Goal: Information Seeking & Learning: Check status

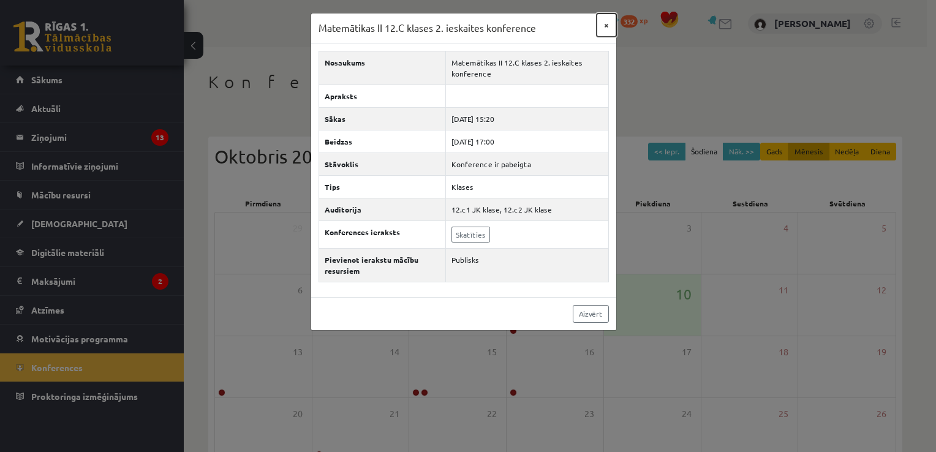
click at [607, 24] on button "×" at bounding box center [606, 24] width 20 height 23
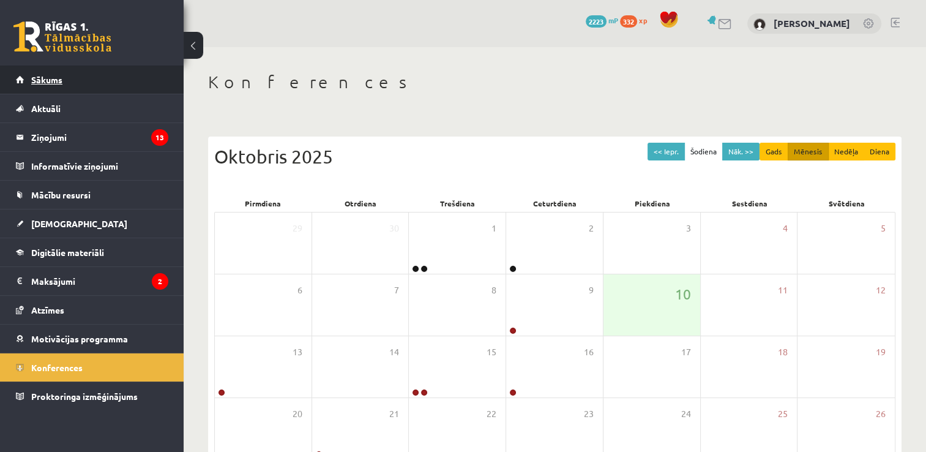
click at [49, 80] on span "Sākums" at bounding box center [46, 79] width 31 height 11
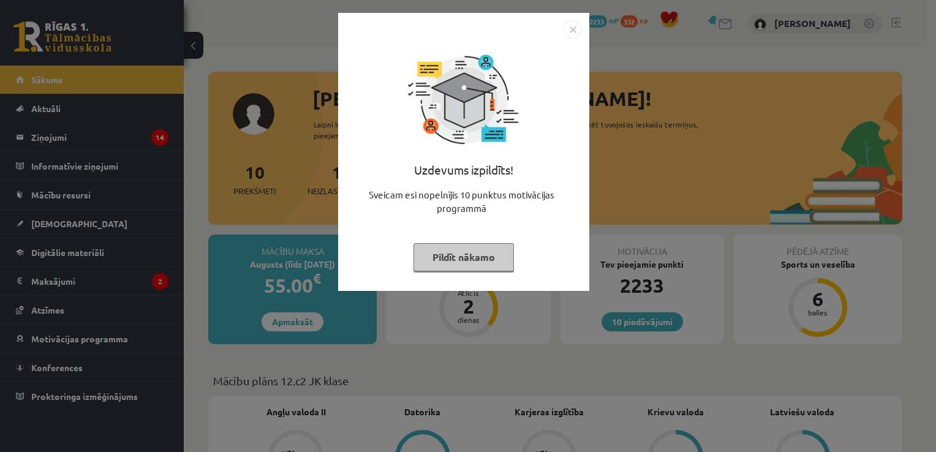
click at [446, 256] on button "Pildīt nākamo" at bounding box center [463, 257] width 100 height 28
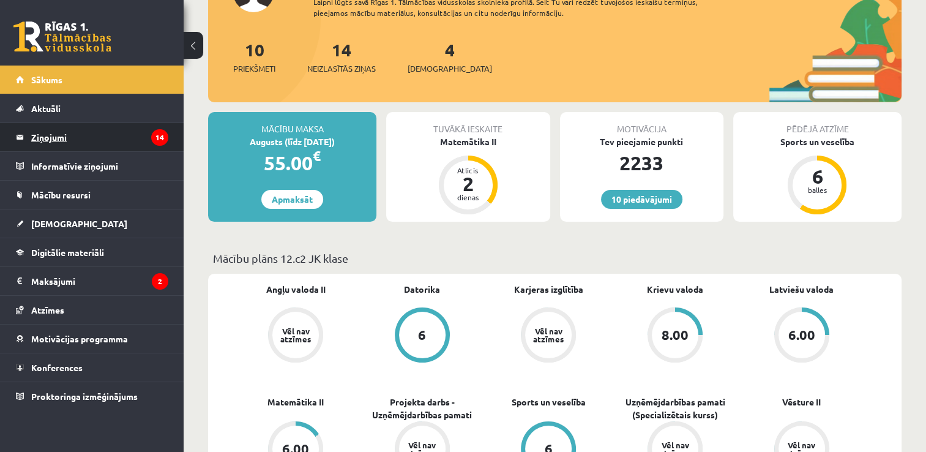
scroll to position [184, 0]
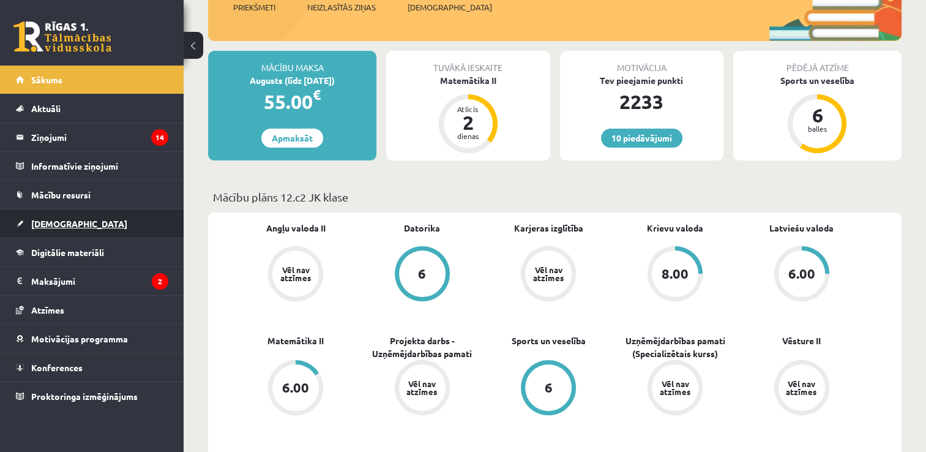
click at [49, 228] on link "[DEMOGRAPHIC_DATA]" at bounding box center [92, 223] width 152 height 28
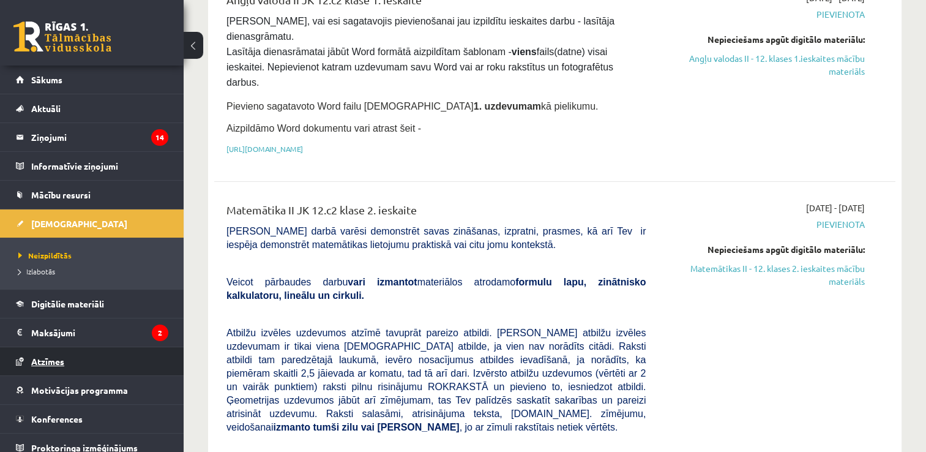
click at [36, 364] on span "Atzīmes" at bounding box center [47, 361] width 33 height 11
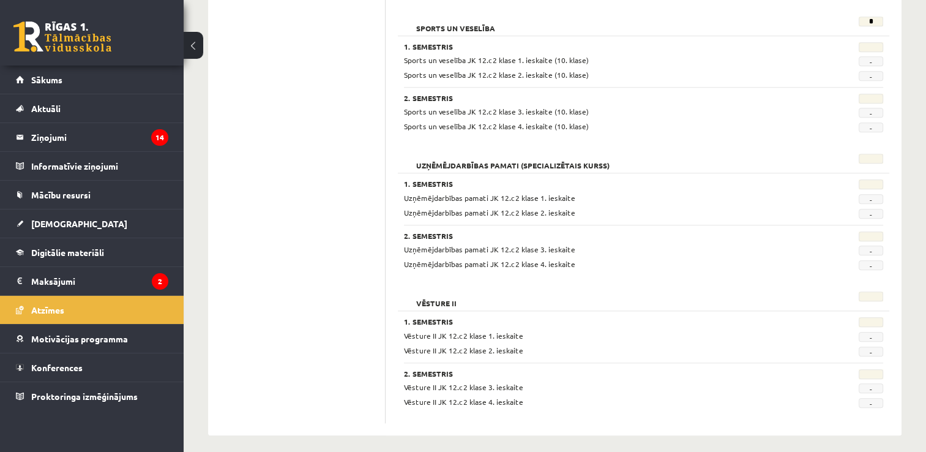
scroll to position [1046, 0]
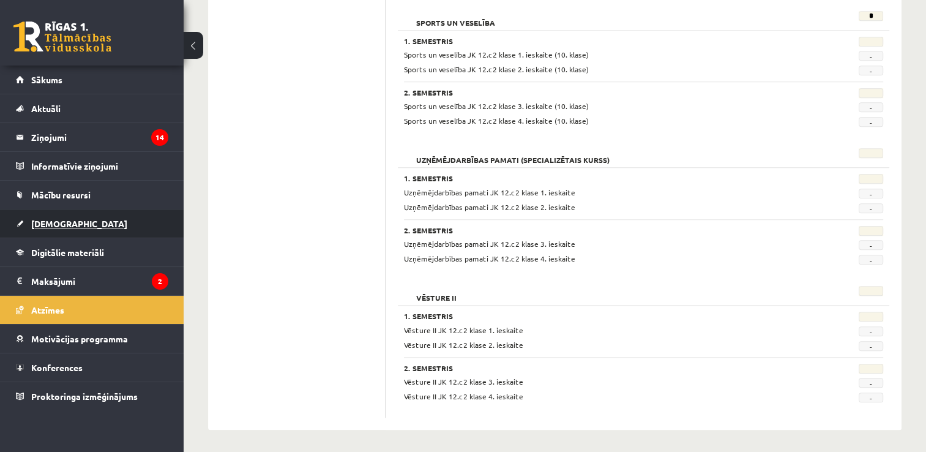
click at [47, 217] on link "[DEMOGRAPHIC_DATA]" at bounding box center [92, 223] width 152 height 28
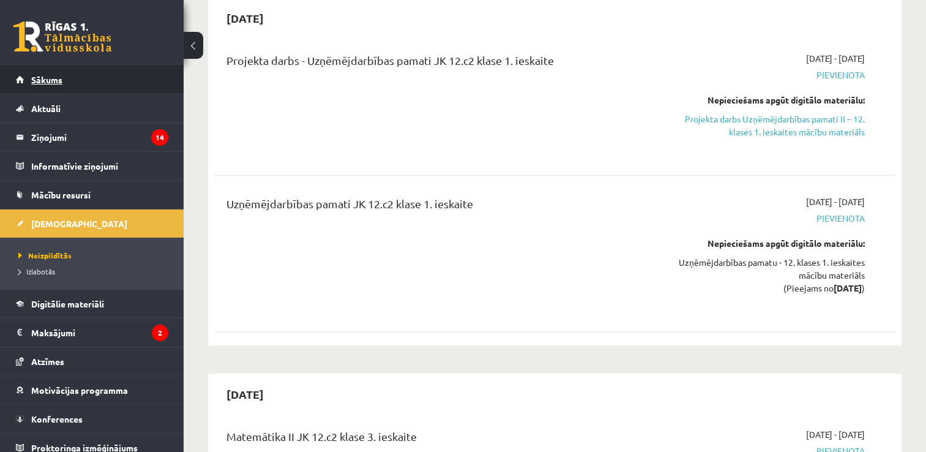
click at [42, 81] on span "Sākums" at bounding box center [46, 79] width 31 height 11
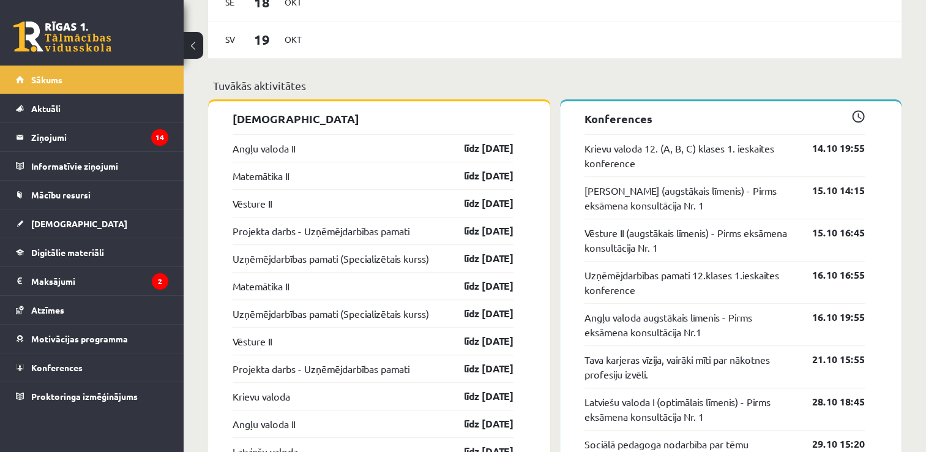
scroll to position [980, 0]
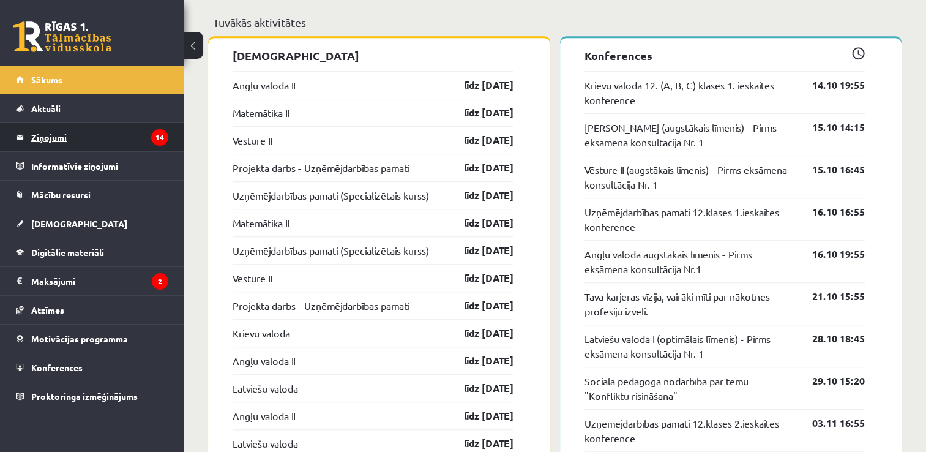
click at [54, 138] on legend "Ziņojumi 14" at bounding box center [99, 137] width 137 height 28
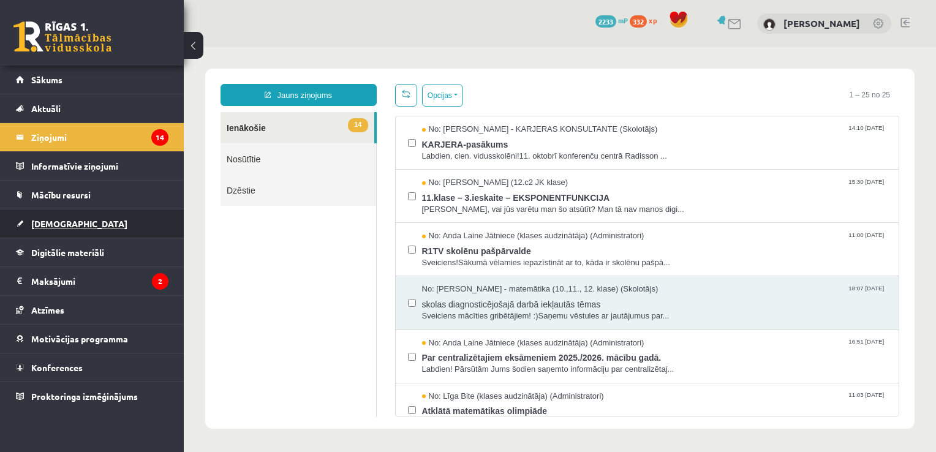
click at [43, 222] on span "[DEMOGRAPHIC_DATA]" at bounding box center [79, 223] width 96 height 11
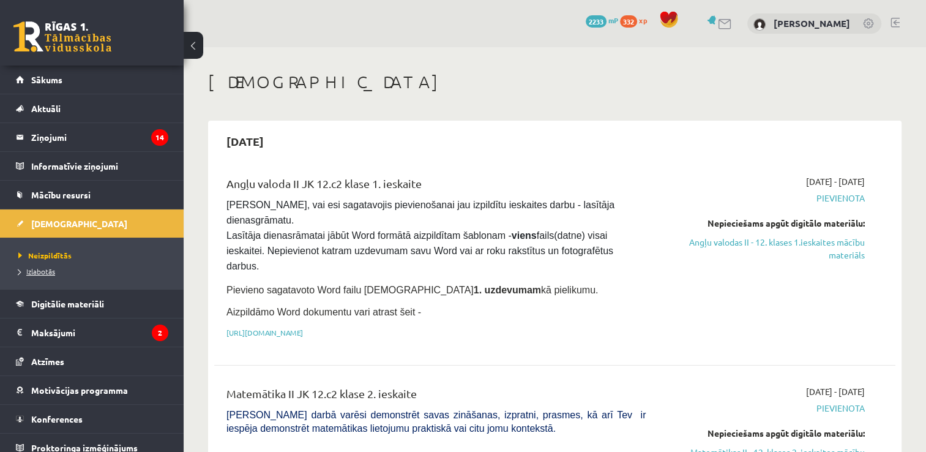
click at [44, 274] on link "Izlabotās" at bounding box center [94, 271] width 153 height 11
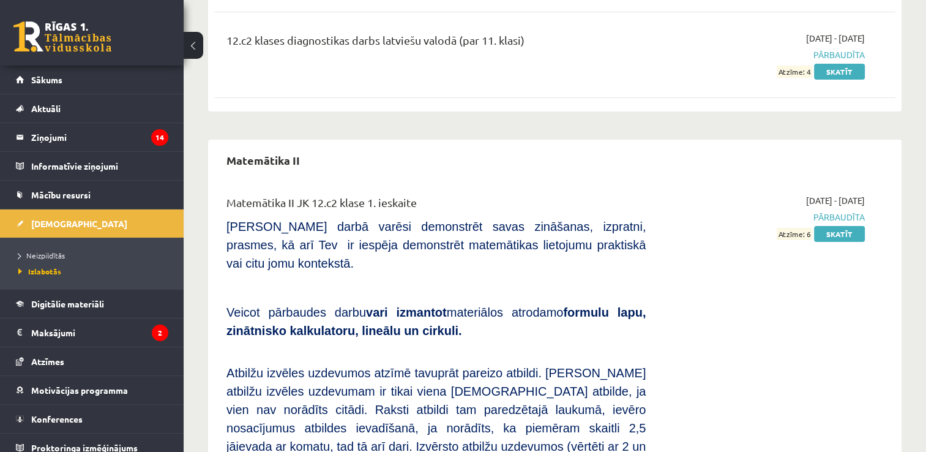
scroll to position [4347, 0]
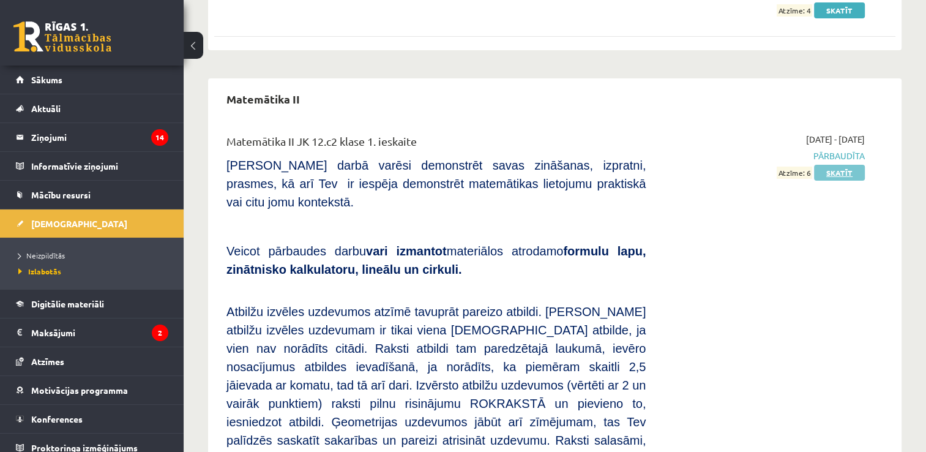
click at [838, 165] on link "Skatīt" at bounding box center [839, 173] width 51 height 16
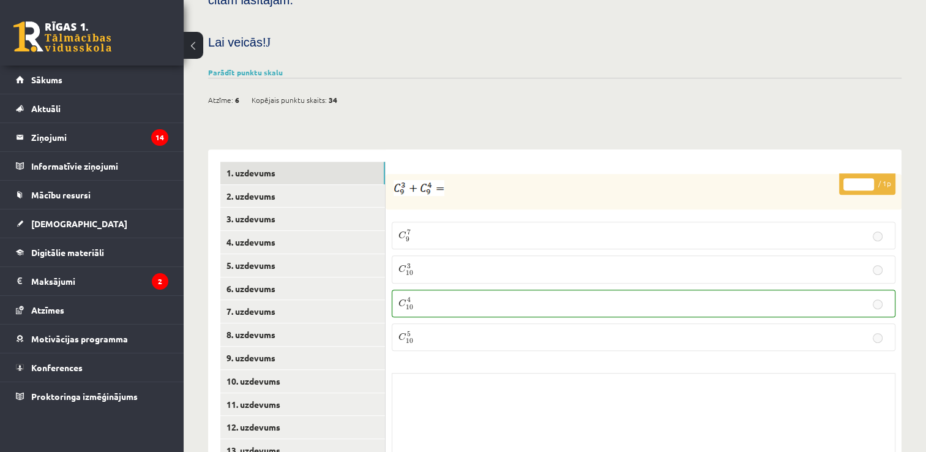
scroll to position [490, 0]
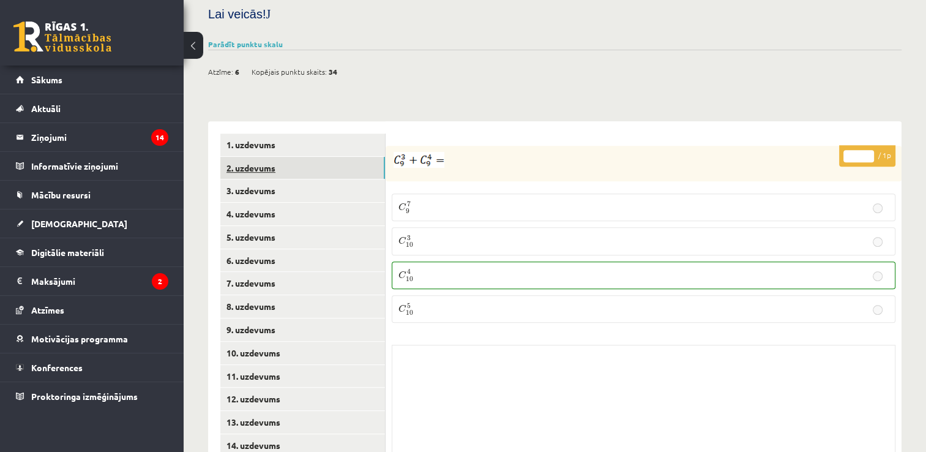
click at [254, 157] on link "2. uzdevums" at bounding box center [302, 168] width 165 height 23
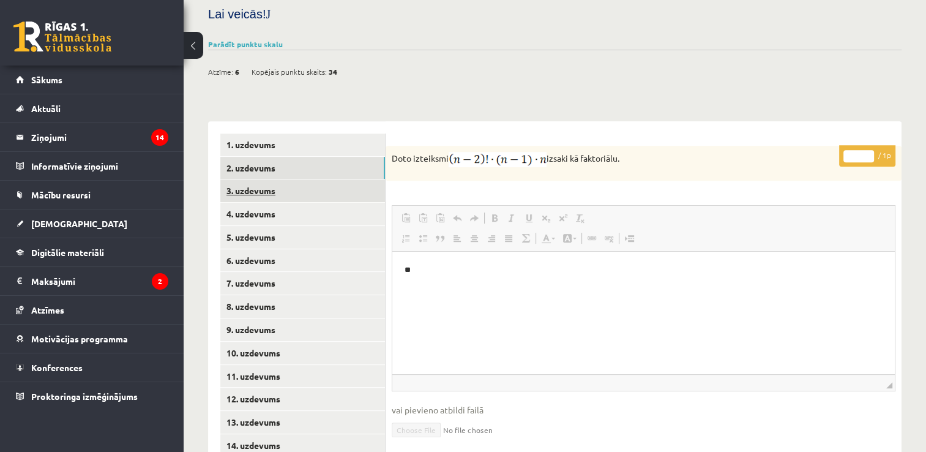
scroll to position [0, 0]
click at [255, 179] on link "3. uzdevums" at bounding box center [302, 190] width 165 height 23
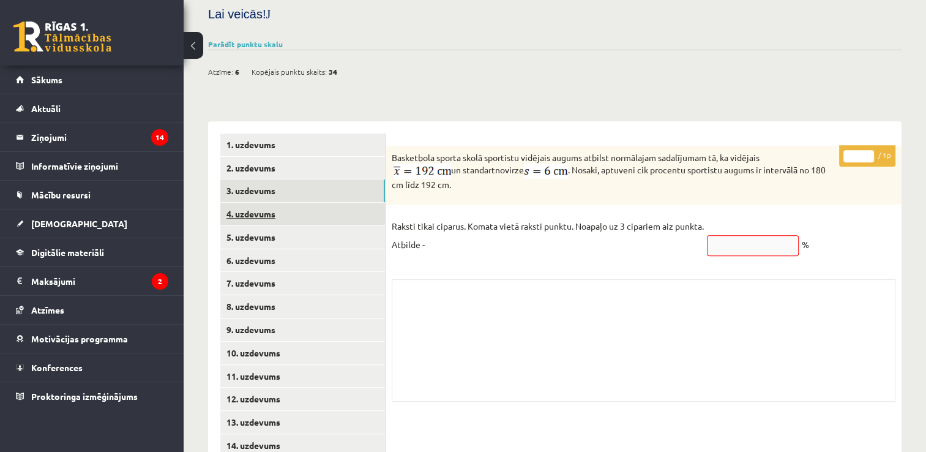
click at [258, 203] on link "4. uzdevums" at bounding box center [302, 214] width 165 height 23
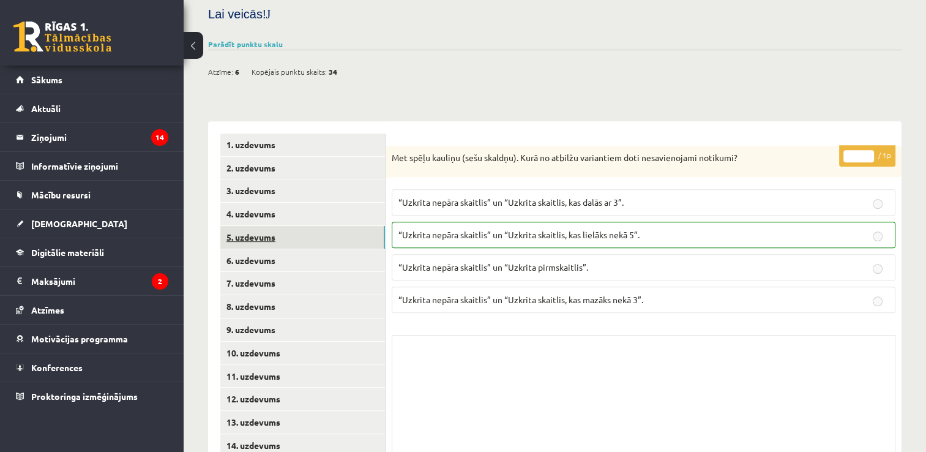
click at [250, 226] on link "5. uzdevums" at bounding box center [302, 237] width 165 height 23
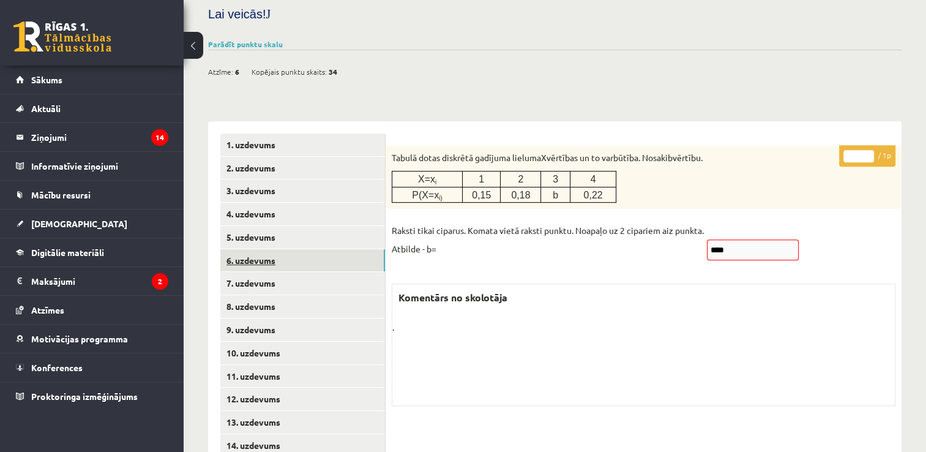
click at [247, 249] on link "6. uzdevums" at bounding box center [302, 260] width 165 height 23
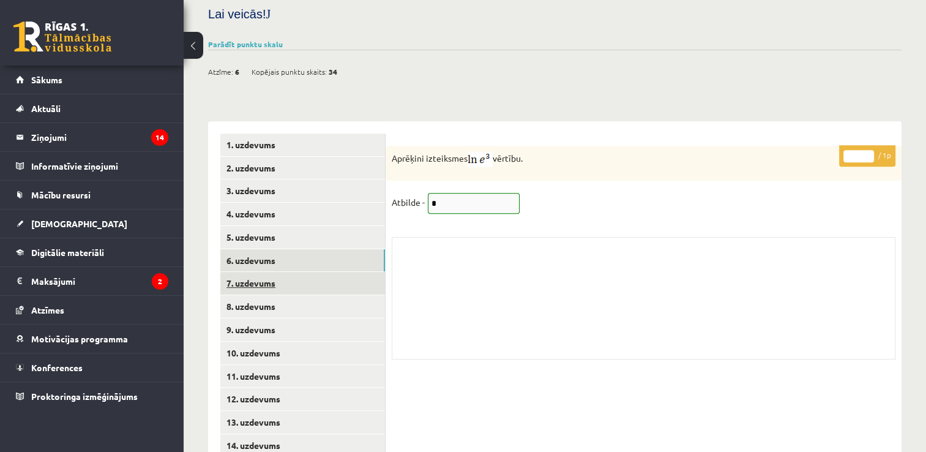
click at [244, 272] on link "7. uzdevums" at bounding box center [302, 283] width 165 height 23
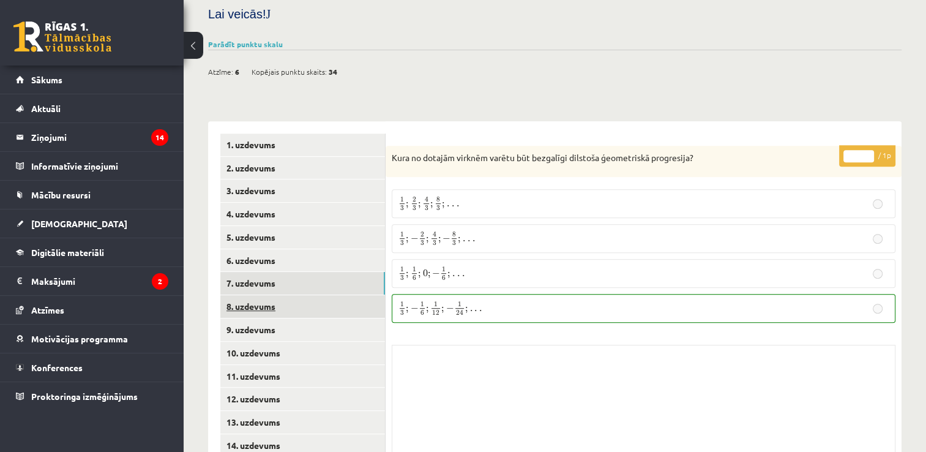
click at [242, 295] on link "8. uzdevums" at bounding box center [302, 306] width 165 height 23
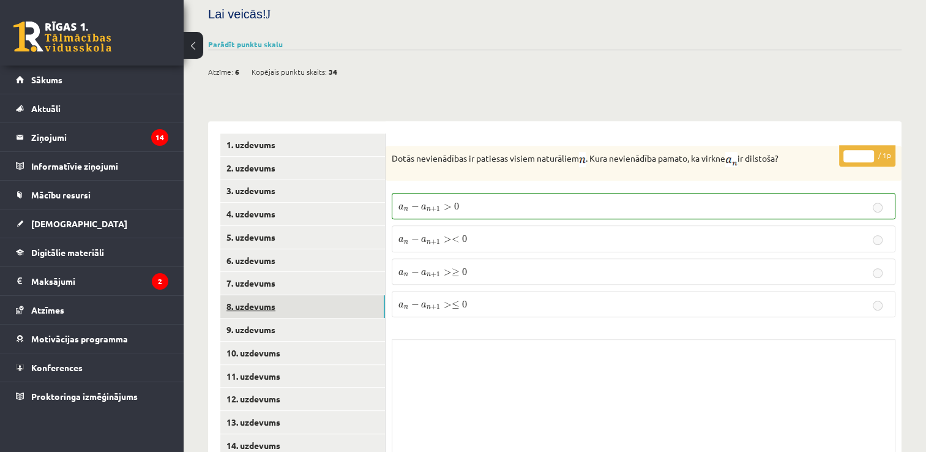
scroll to position [551, 0]
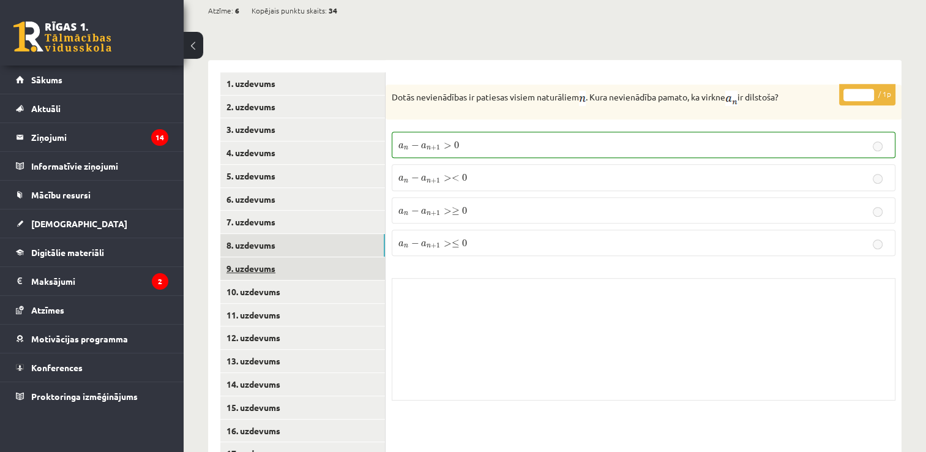
click at [247, 257] on link "9. uzdevums" at bounding box center [302, 268] width 165 height 23
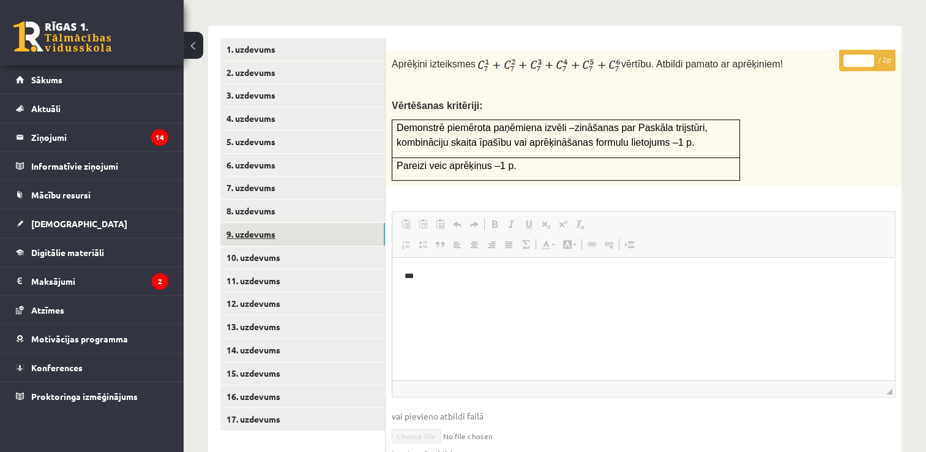
scroll to position [612, 0]
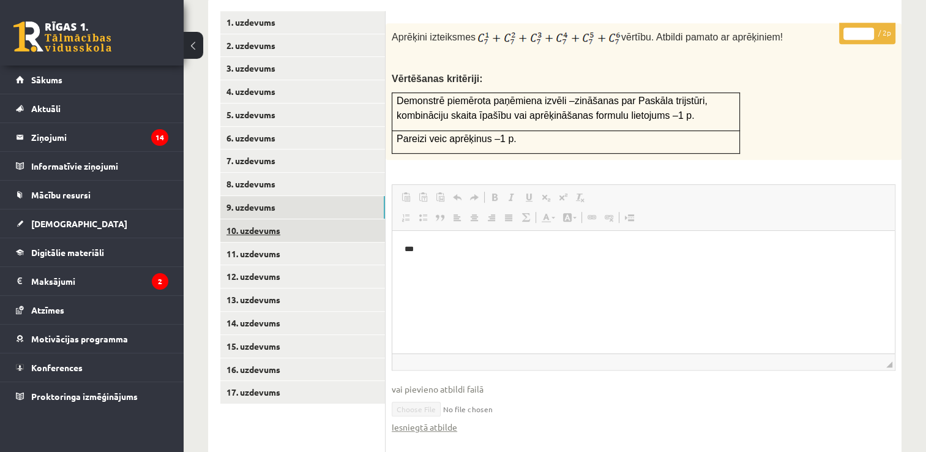
click at [257, 219] on link "10. uzdevums" at bounding box center [302, 230] width 165 height 23
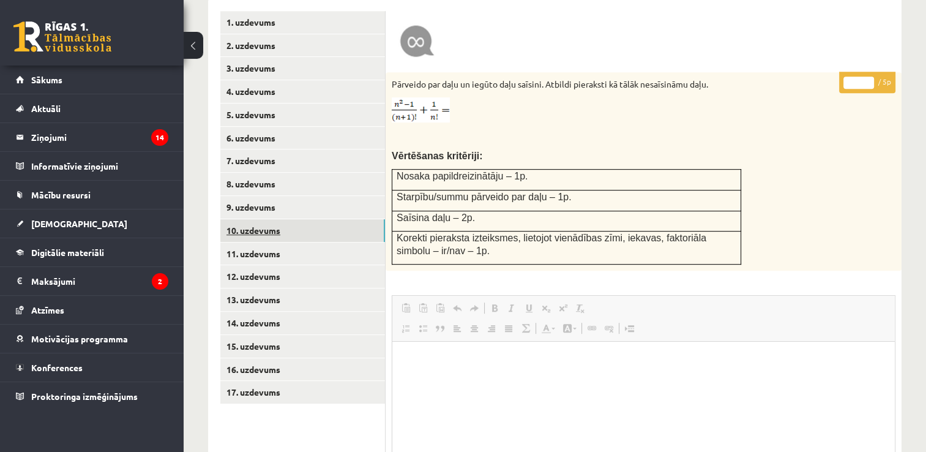
scroll to position [0, 0]
click at [261, 219] on link "10. uzdevums" at bounding box center [302, 230] width 165 height 23
click at [260, 242] on link "11. uzdevums" at bounding box center [302, 253] width 165 height 23
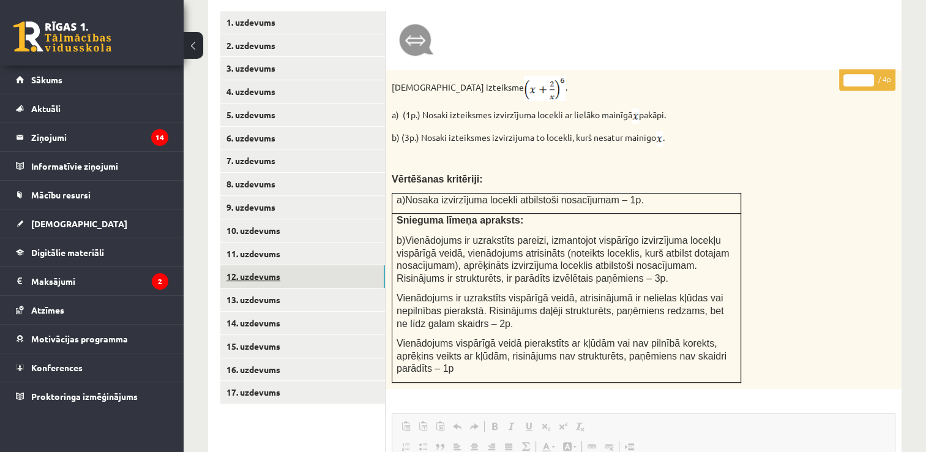
click at [257, 265] on link "12. uzdevums" at bounding box center [302, 276] width 165 height 23
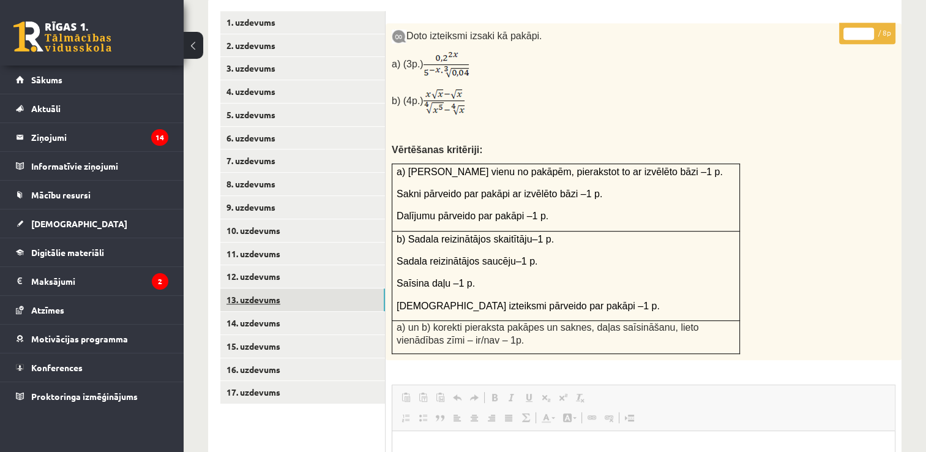
click at [254, 288] on link "13. uzdevums" at bounding box center [302, 299] width 165 height 23
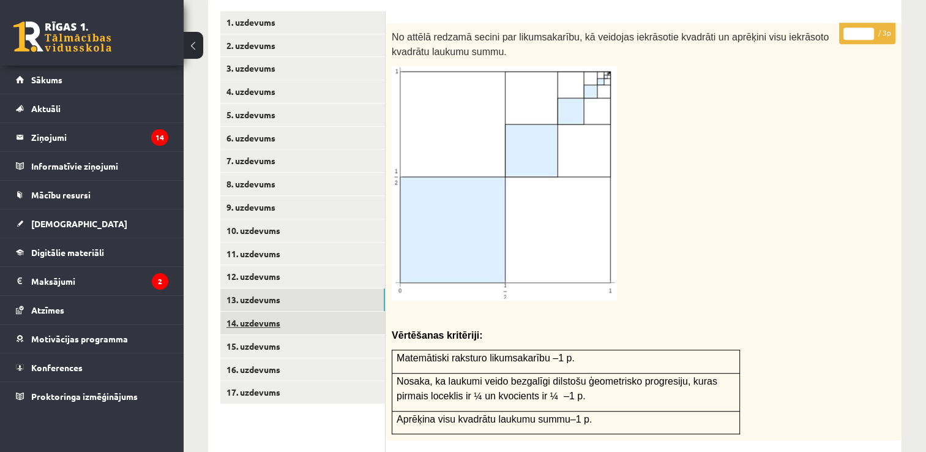
click at [254, 312] on link "14. uzdevums" at bounding box center [302, 323] width 165 height 23
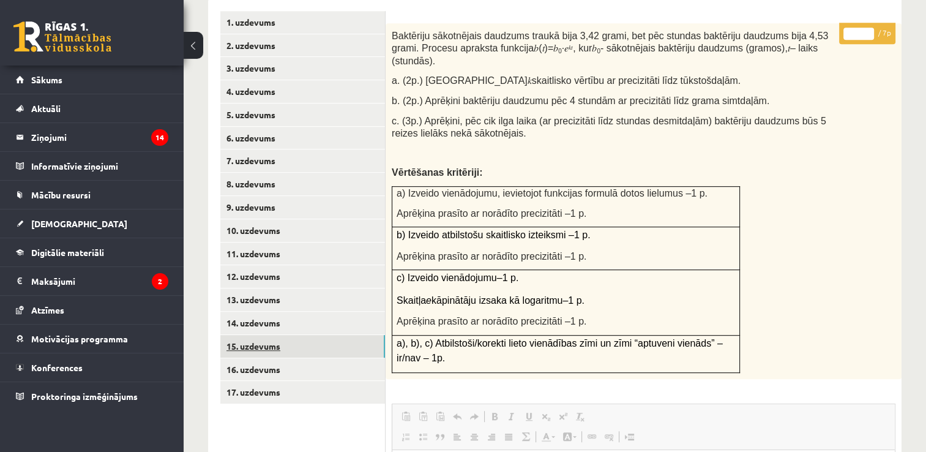
click at [262, 335] on link "15. uzdevums" at bounding box center [302, 346] width 165 height 23
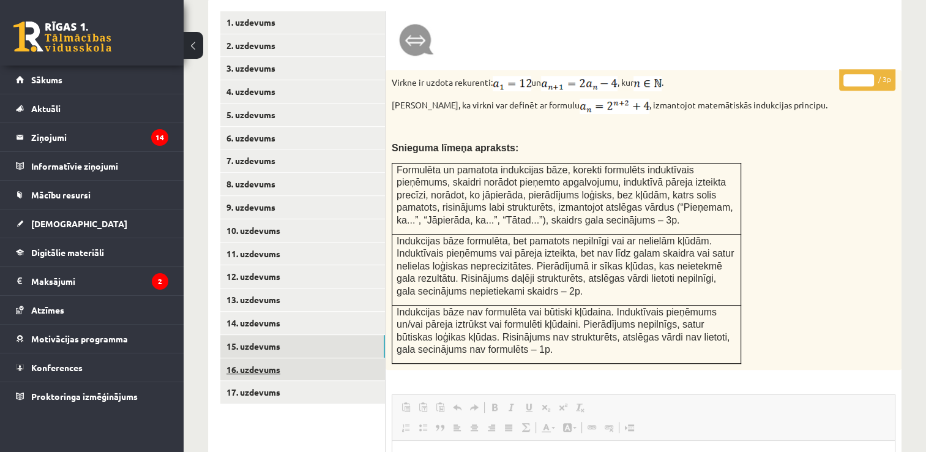
click at [260, 358] on link "16. uzdevums" at bounding box center [302, 369] width 165 height 23
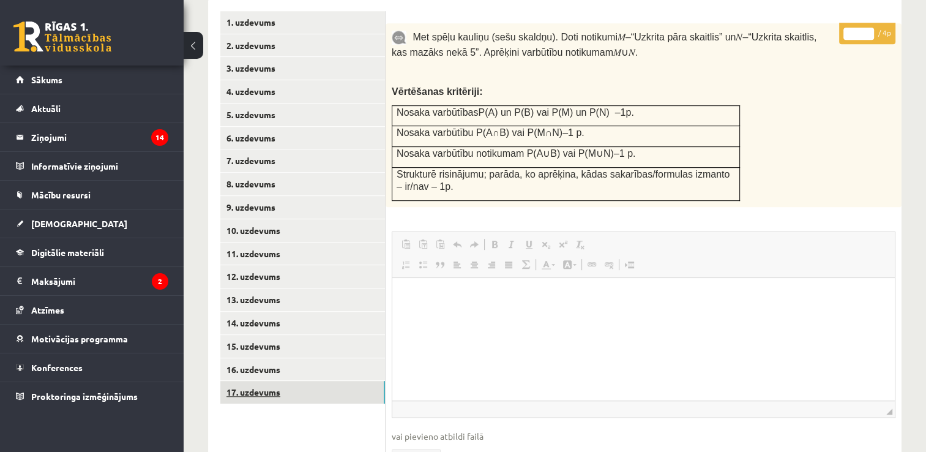
click at [263, 381] on link "17. uzdevums" at bounding box center [302, 392] width 165 height 23
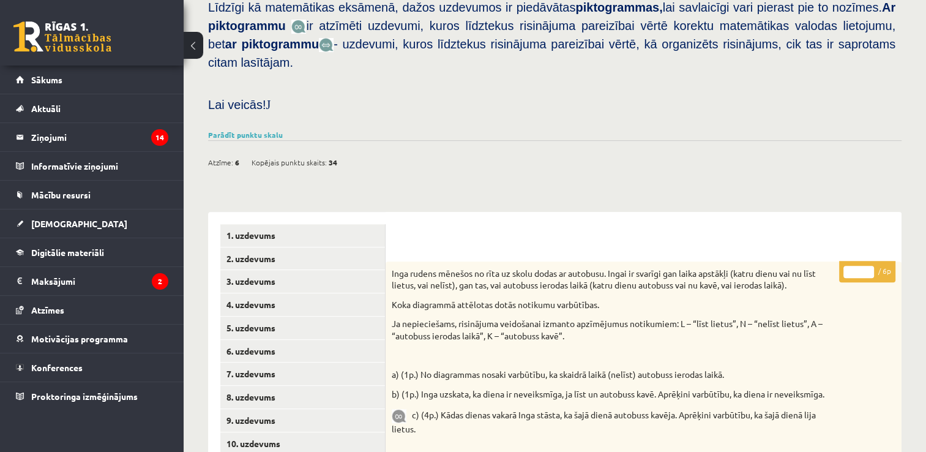
scroll to position [367, 0]
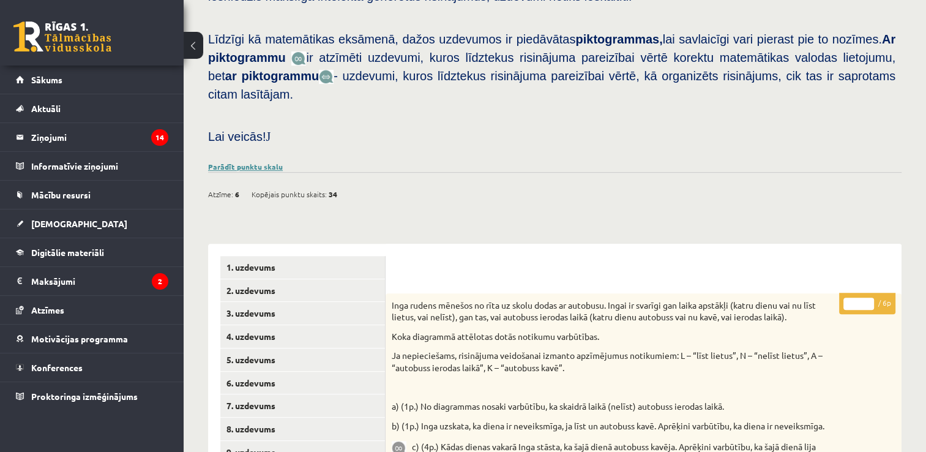
click at [262, 162] on link "Parādīt punktu skalu" at bounding box center [245, 167] width 75 height 10
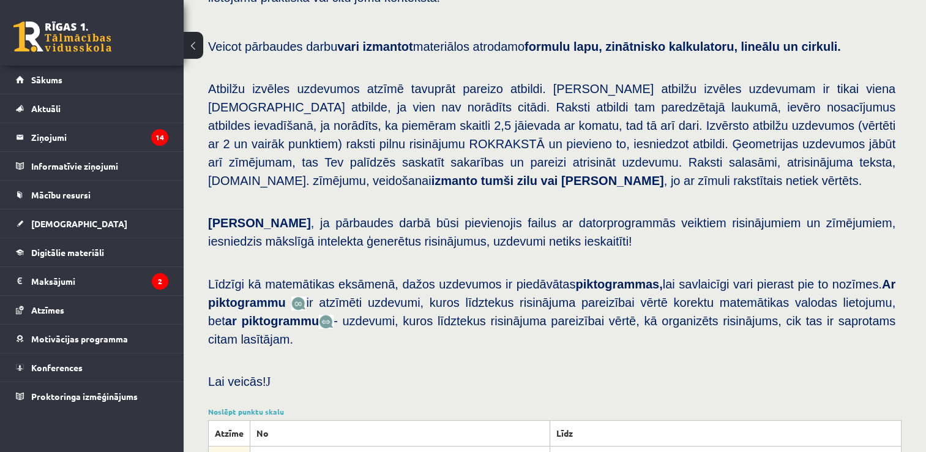
scroll to position [122, 0]
click at [47, 78] on span "Sākums" at bounding box center [46, 79] width 31 height 11
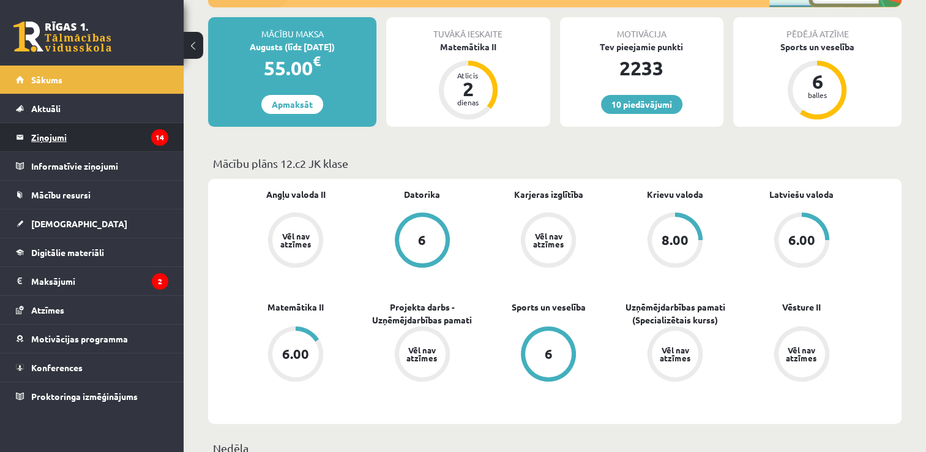
scroll to position [245, 0]
